Goal: Find specific page/section: Find specific page/section

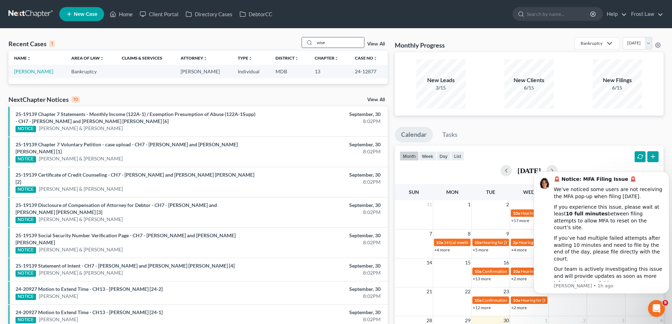
drag, startPoint x: 333, startPoint y: 42, endPoint x: 309, endPoint y: 44, distance: 24.1
click at [309, 44] on div "wise" at bounding box center [332, 42] width 63 height 11
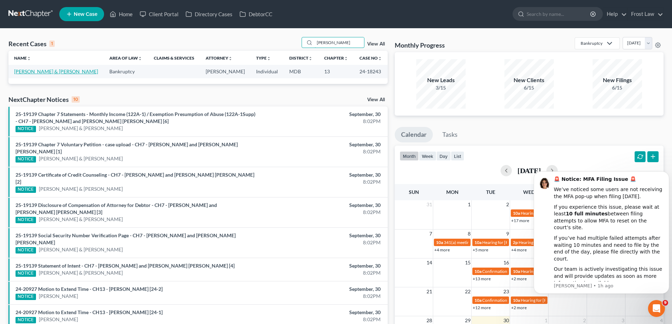
type input "[PERSON_NAME]"
click at [28, 73] on link "[PERSON_NAME] & [PERSON_NAME]" at bounding box center [56, 71] width 84 height 6
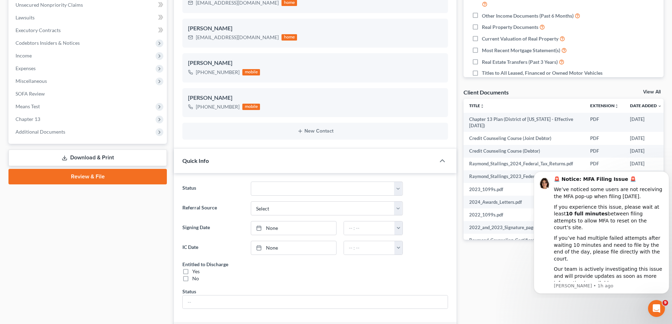
scroll to position [361, 0]
click at [62, 133] on span "Additional Documents" at bounding box center [41, 132] width 50 height 6
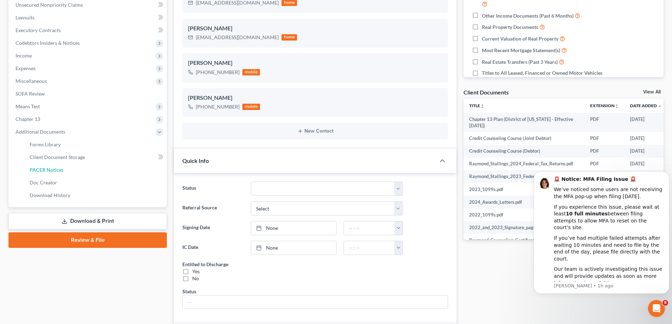
click at [71, 168] on link "PACER Notices" at bounding box center [95, 170] width 143 height 13
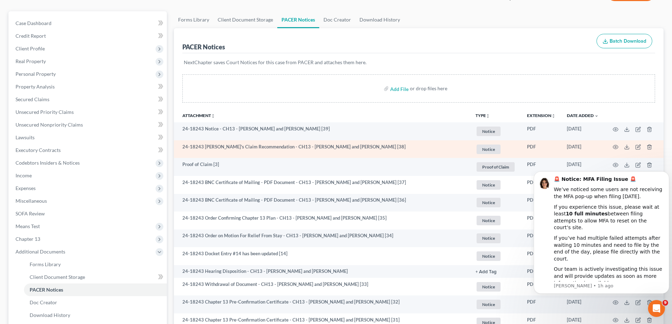
scroll to position [162, 0]
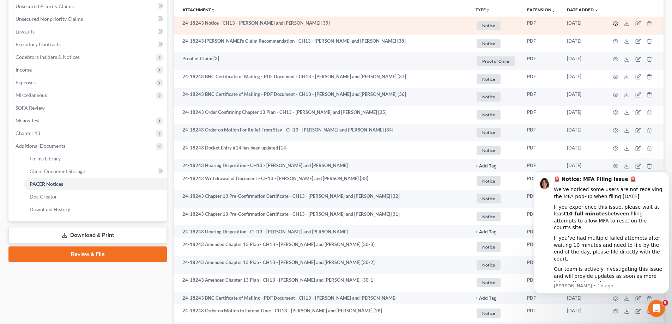
click at [615, 23] on icon "button" at bounding box center [615, 24] width 6 height 6
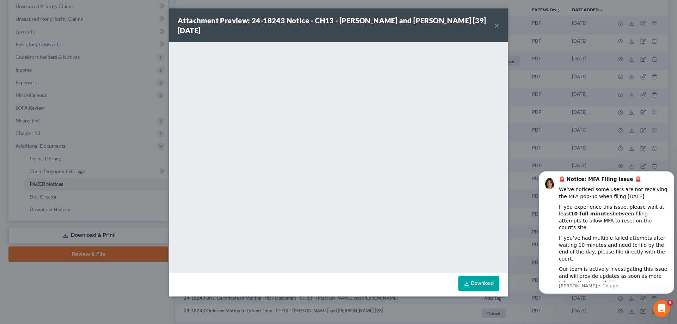
click at [496, 26] on button "×" at bounding box center [496, 25] width 5 height 8
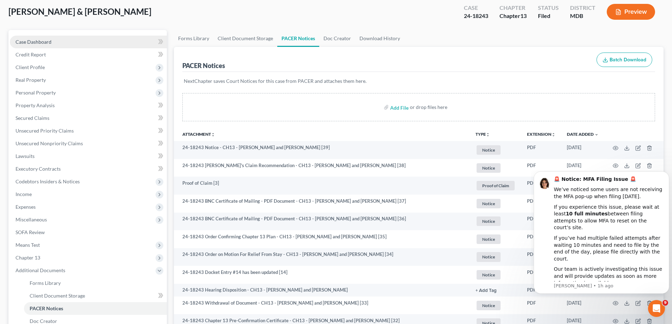
scroll to position [0, 0]
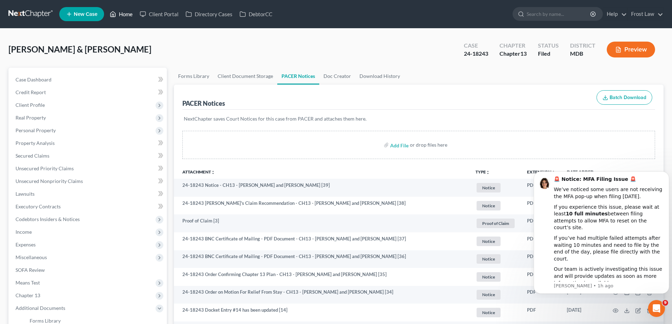
click at [116, 13] on icon at bounding box center [113, 14] width 6 height 8
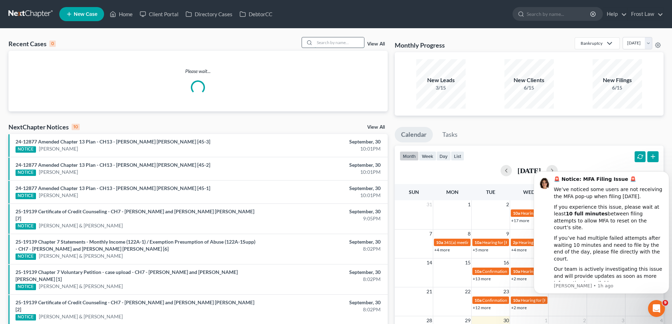
drag, startPoint x: 342, startPoint y: 42, endPoint x: 345, endPoint y: 44, distance: 3.6
click at [343, 43] on input "search" at bounding box center [339, 42] width 49 height 10
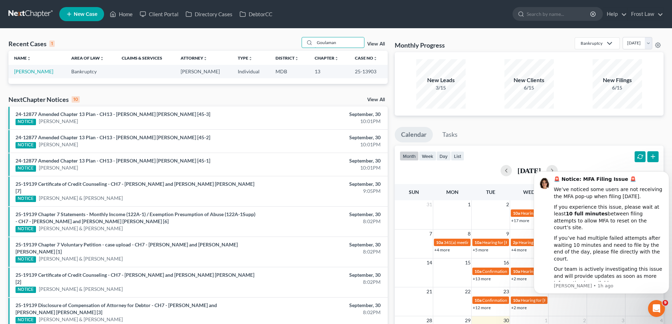
type input "Goulaman"
drag, startPoint x: 57, startPoint y: 73, endPoint x: 13, endPoint y: 75, distance: 43.8
click at [13, 75] on td "[PERSON_NAME]" at bounding box center [36, 71] width 57 height 13
copy link "[PERSON_NAME]"
drag, startPoint x: 375, startPoint y: 74, endPoint x: 353, endPoint y: 76, distance: 21.9
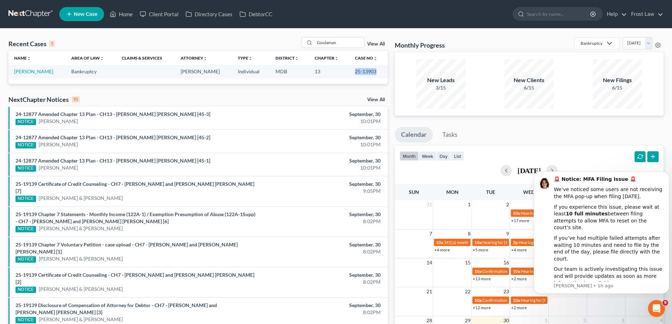
click at [353, 76] on td "25-13903" at bounding box center [368, 71] width 38 height 13
copy td "25-13903"
click at [58, 74] on td "[PERSON_NAME]" at bounding box center [36, 71] width 57 height 13
